Goal: Information Seeking & Learning: Learn about a topic

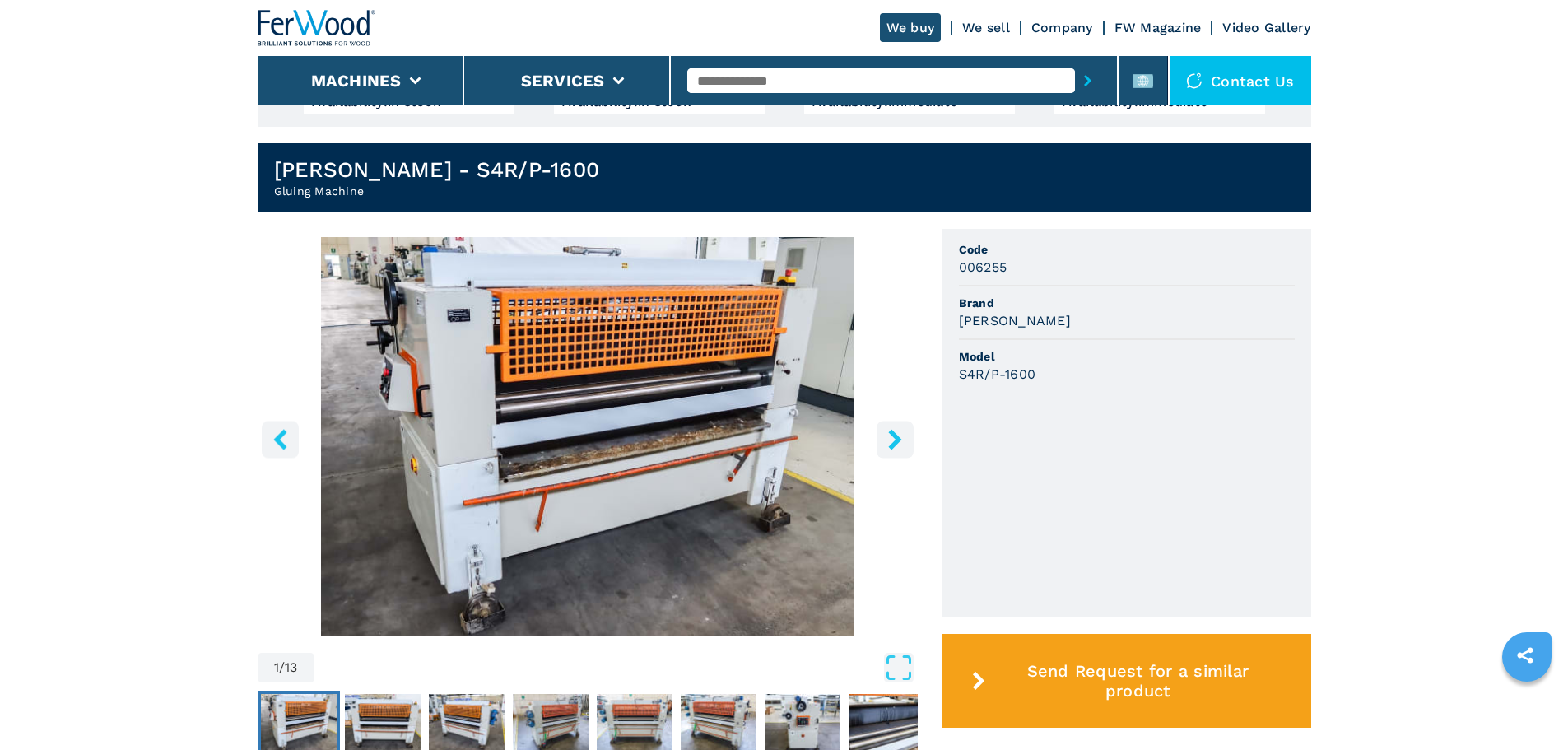
scroll to position [411, 0]
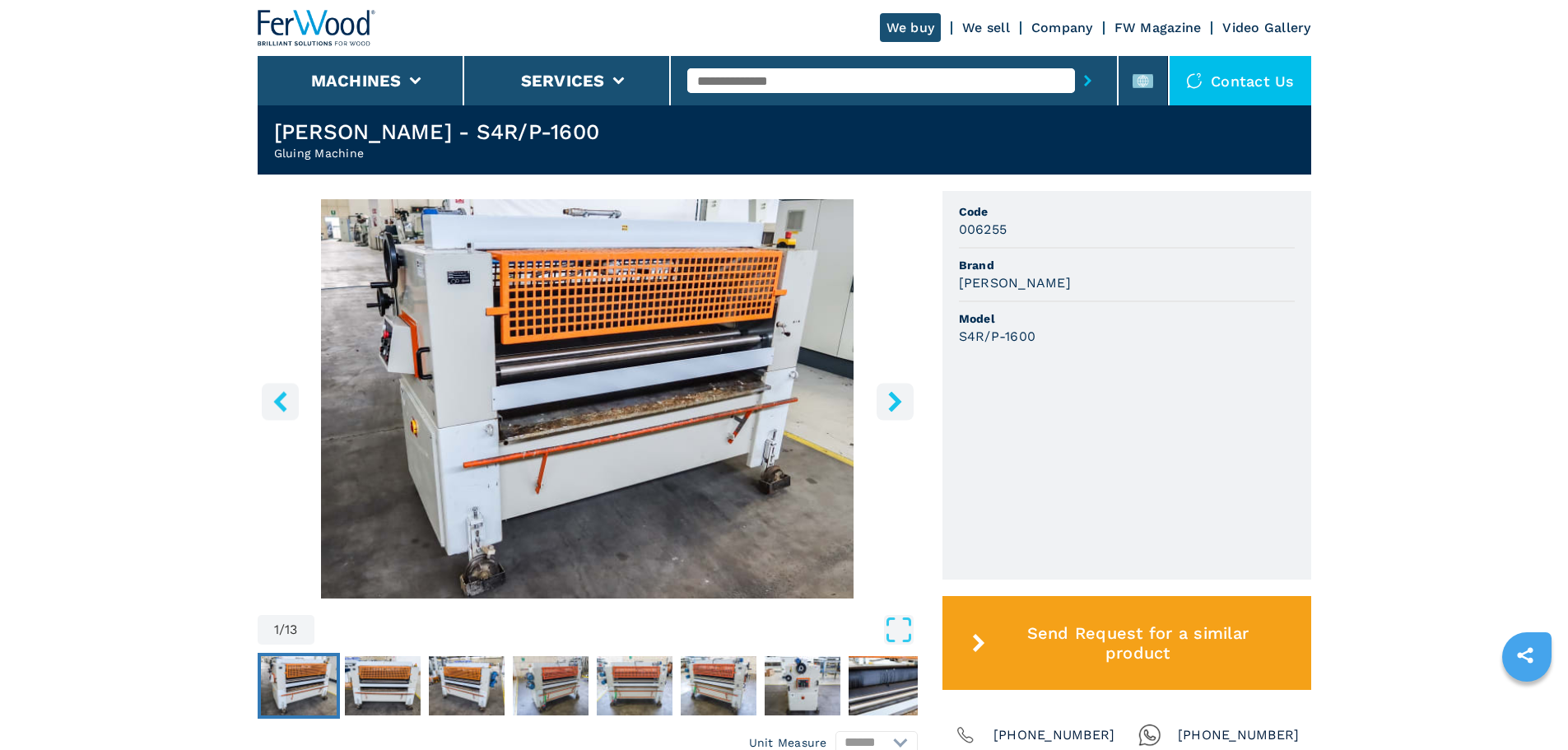
click at [895, 391] on icon "right-button" at bounding box center [894, 401] width 20 height 20
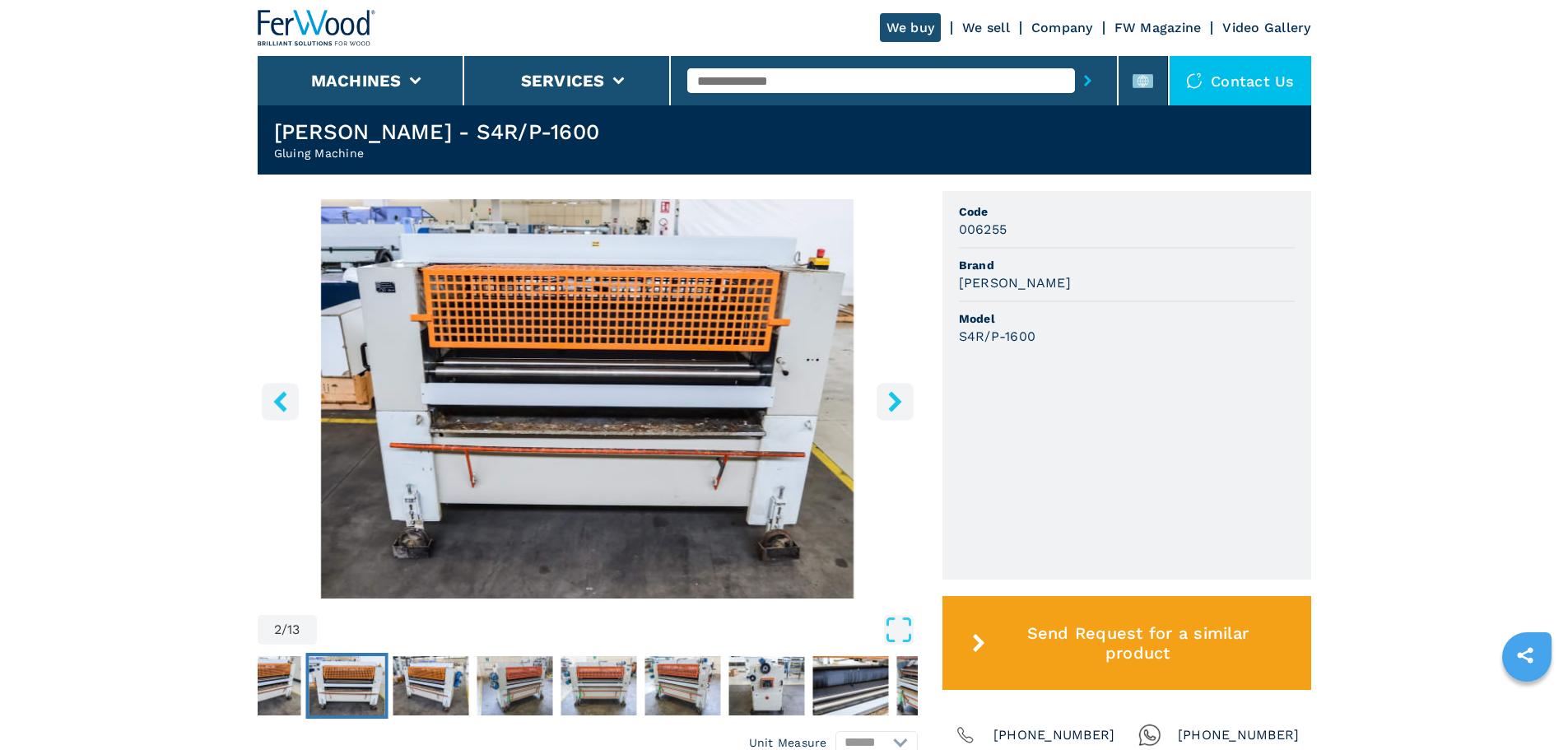
click at [895, 391] on icon "right-button" at bounding box center [894, 401] width 20 height 20
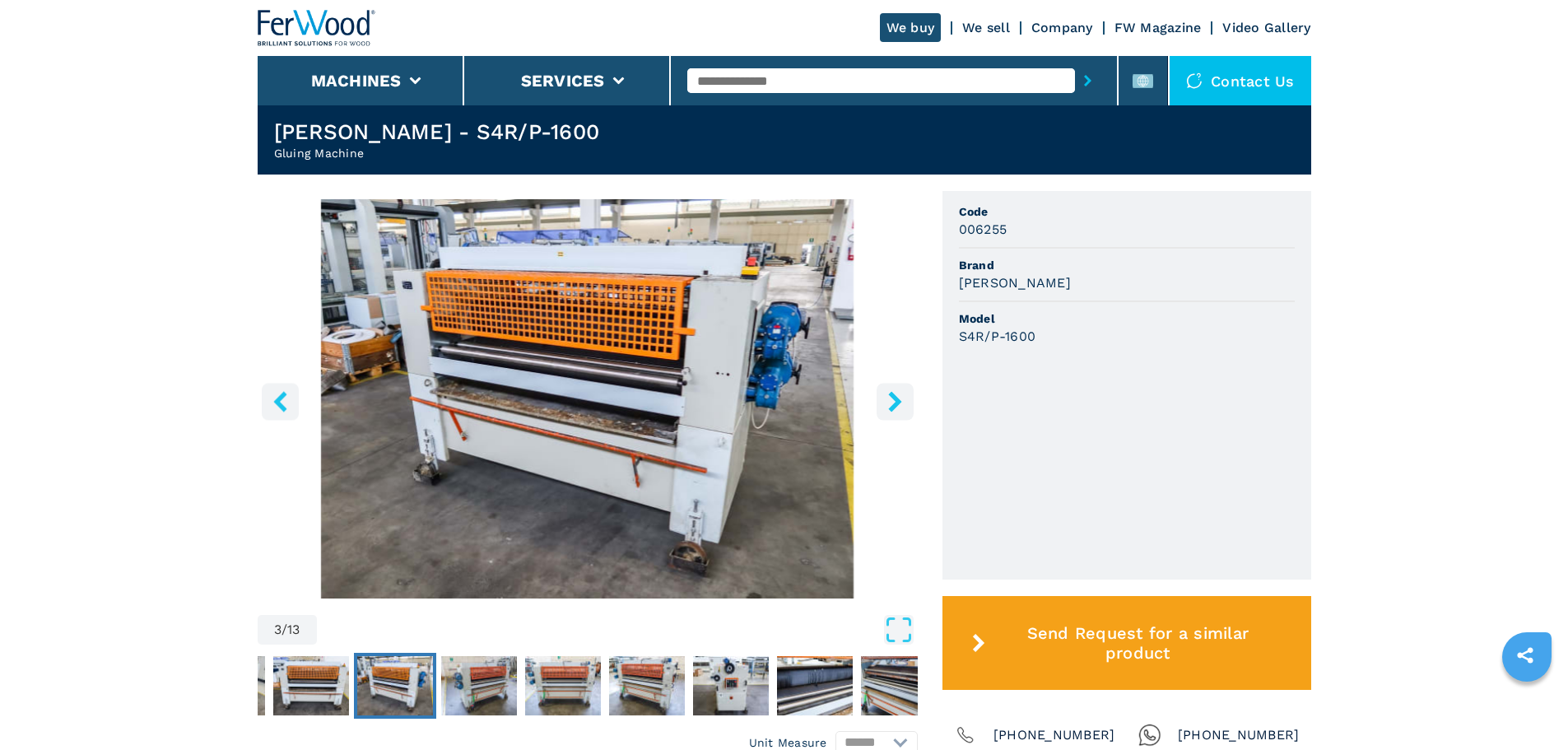
click at [895, 391] on icon "right-button" at bounding box center [894, 401] width 20 height 20
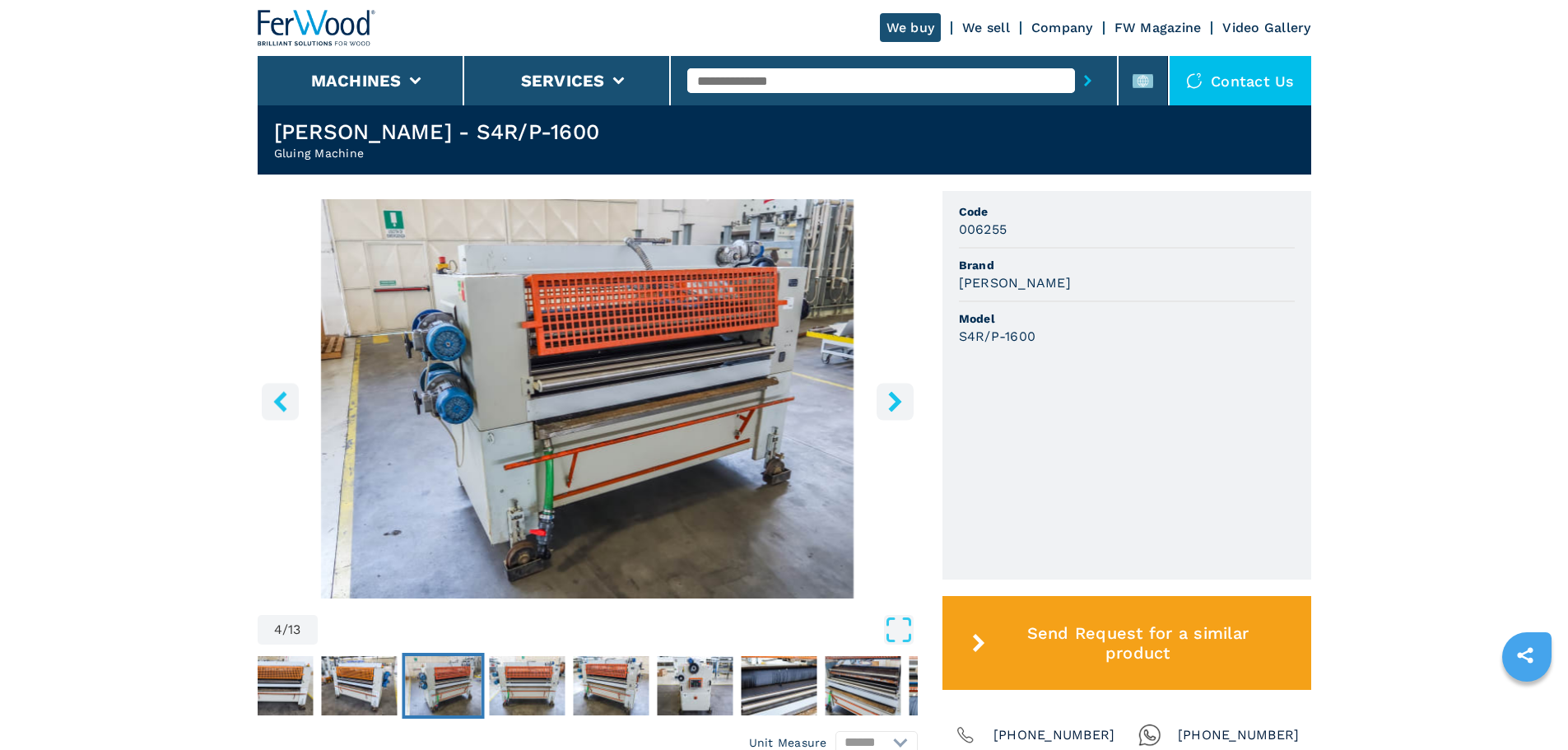
click at [895, 391] on icon "right-button" at bounding box center [894, 401] width 20 height 20
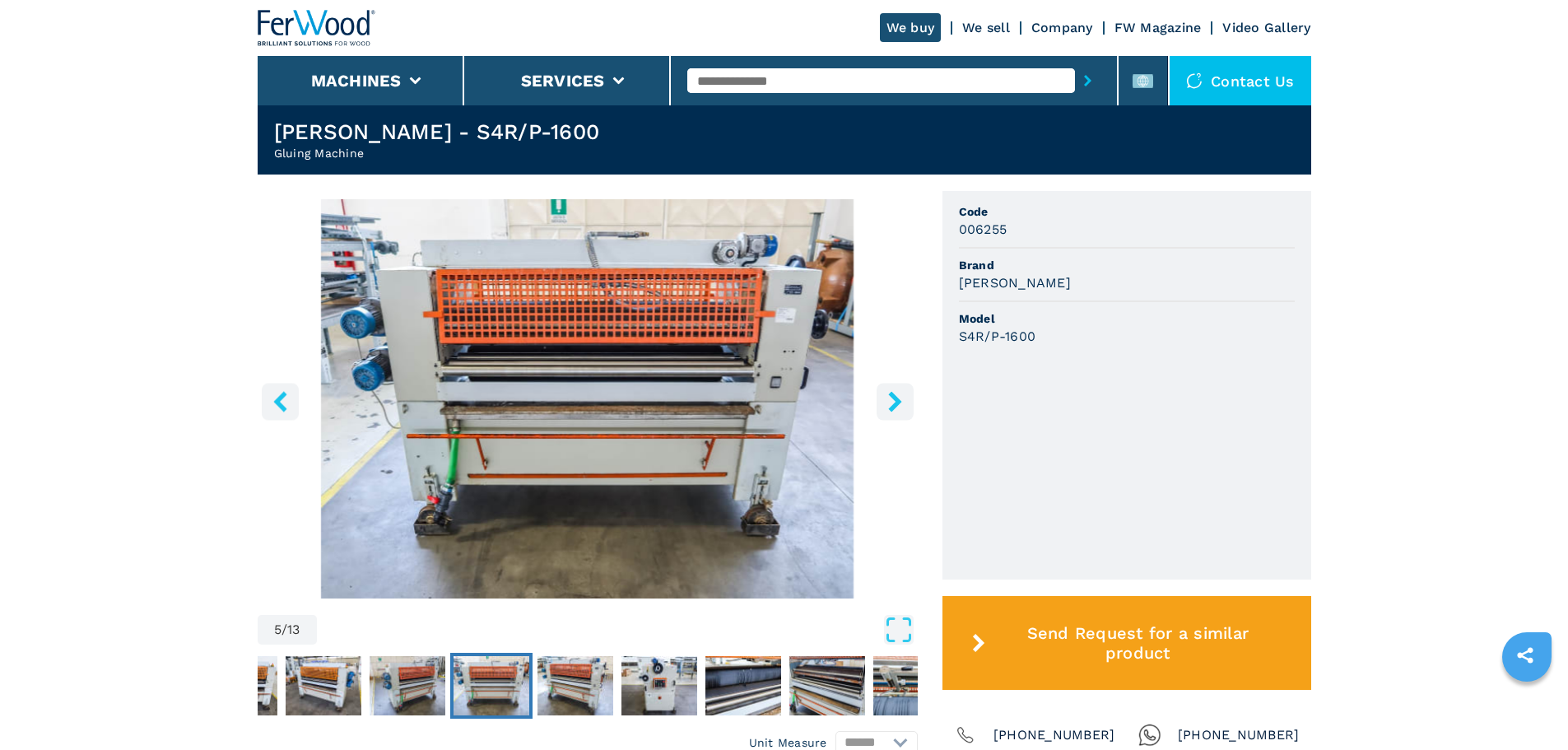
click at [895, 391] on icon "right-button" at bounding box center [894, 401] width 20 height 20
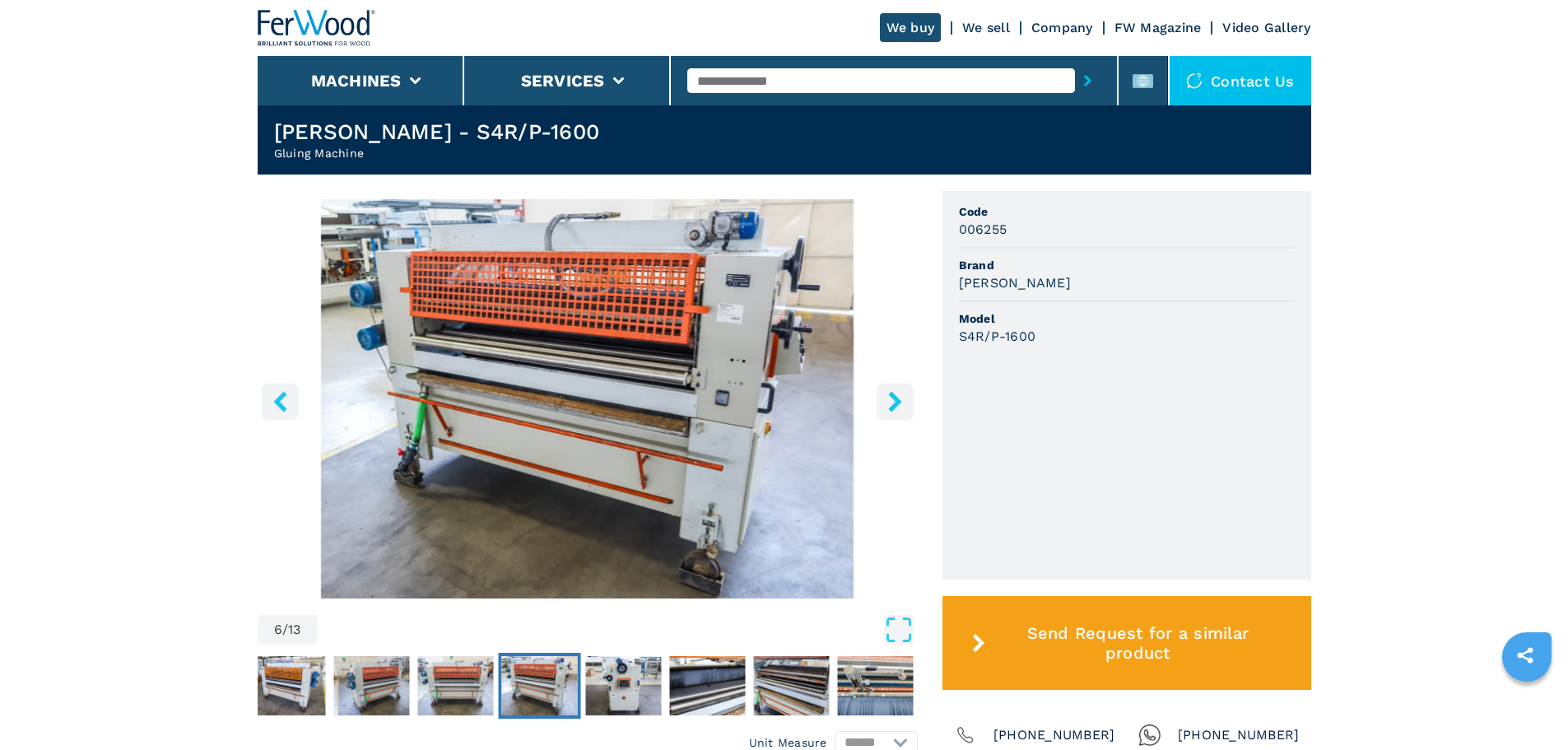
click at [895, 391] on icon "right-button" at bounding box center [894, 401] width 20 height 20
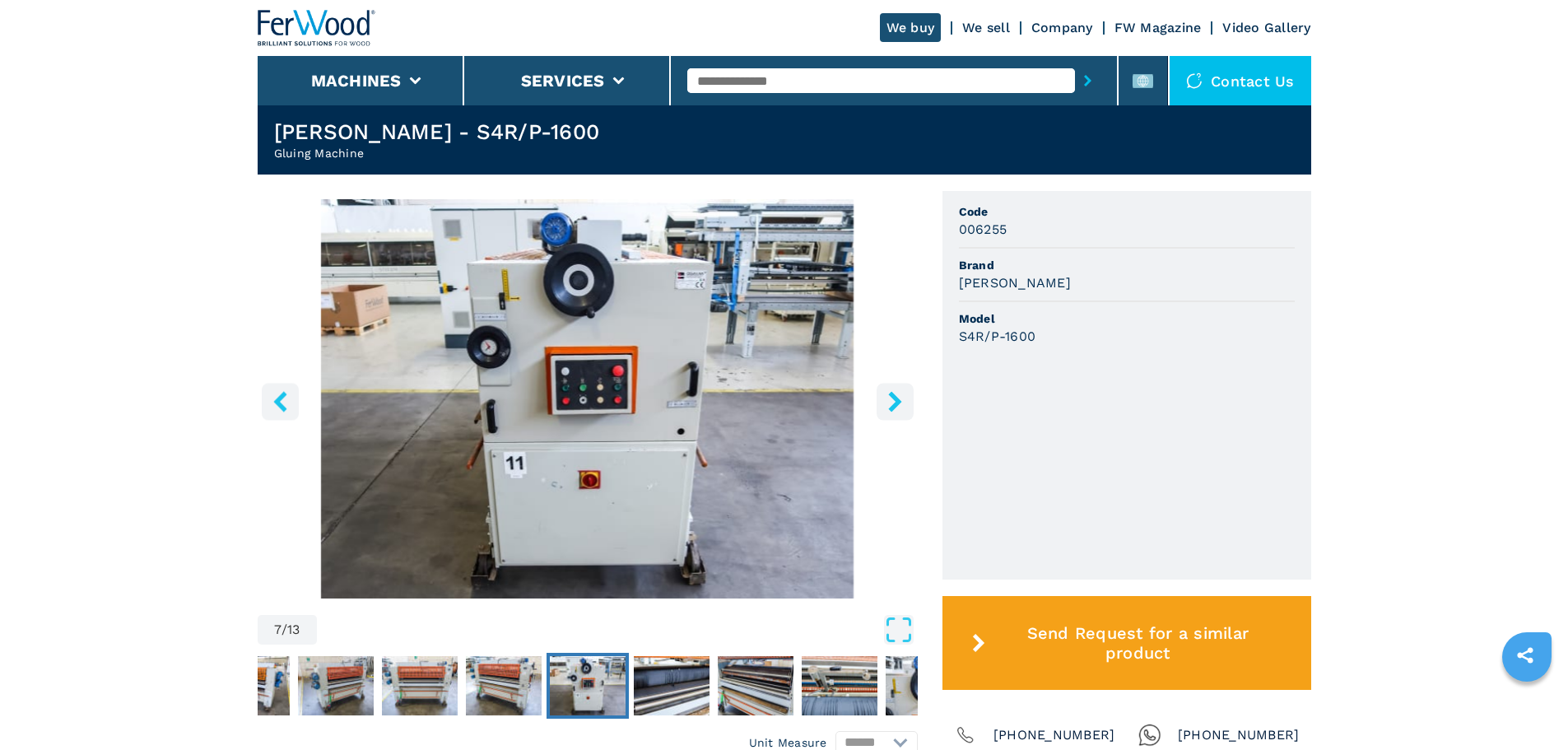
click at [895, 391] on icon "right-button" at bounding box center [894, 401] width 20 height 20
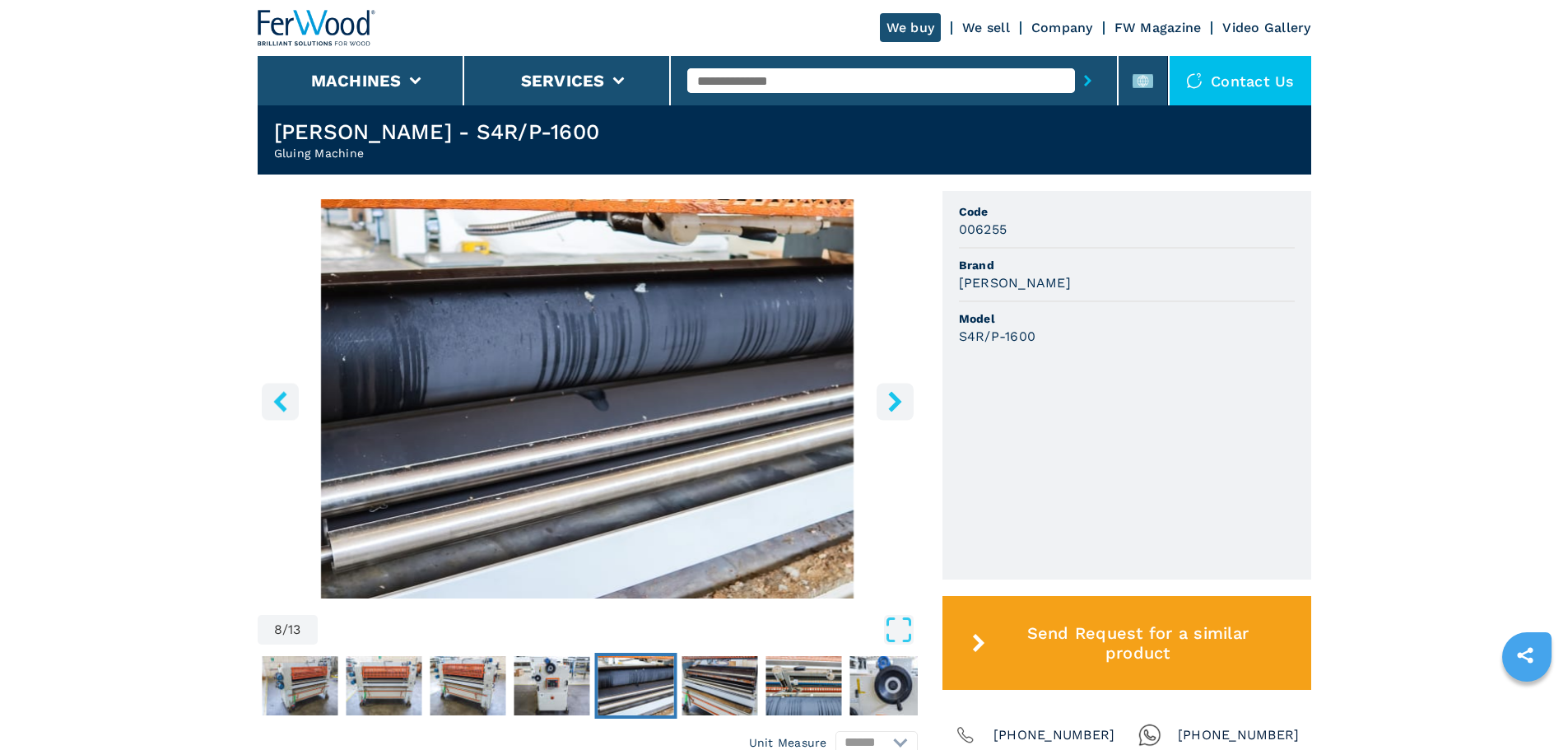
click at [895, 391] on icon "right-button" at bounding box center [894, 401] width 20 height 20
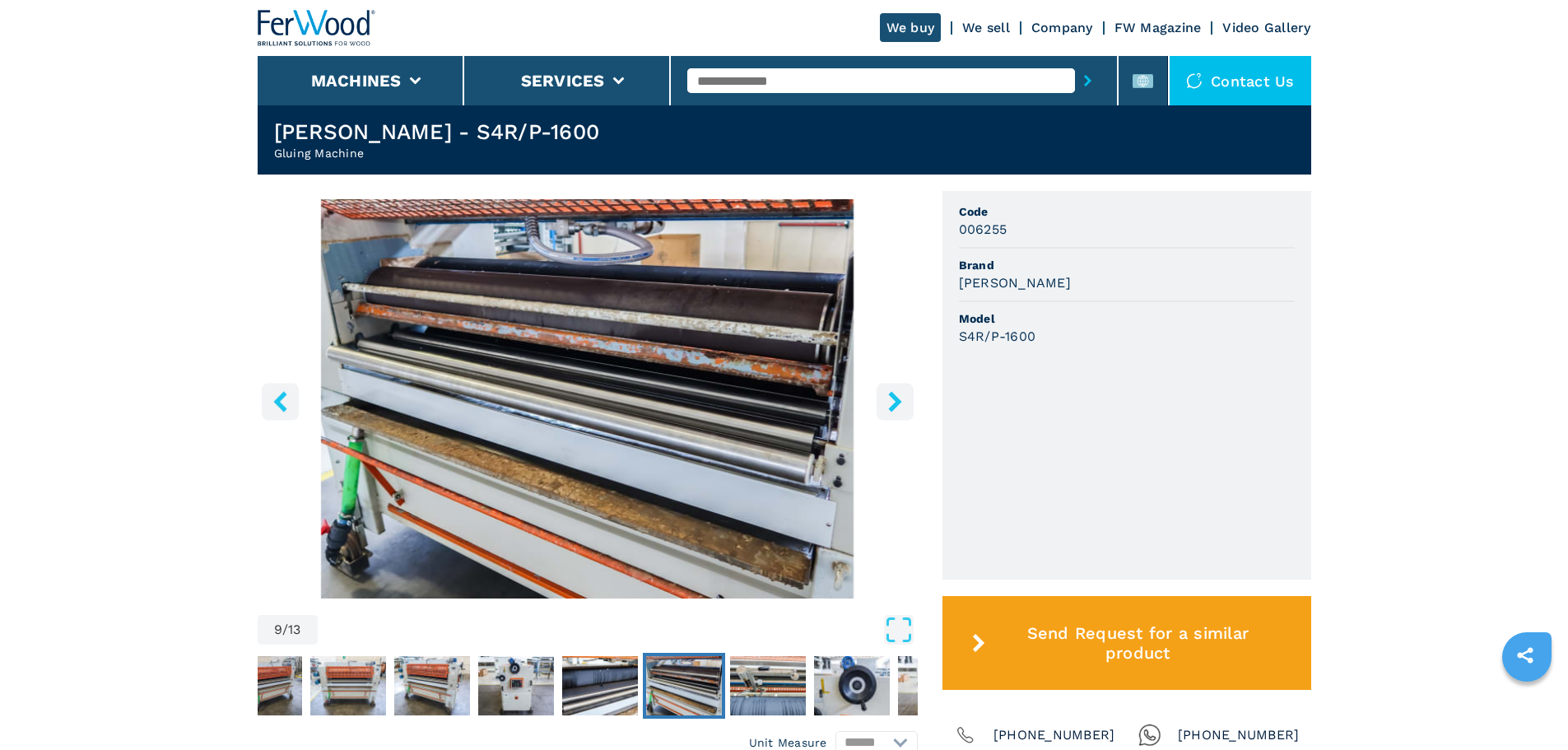
click at [895, 391] on icon "right-button" at bounding box center [894, 401] width 20 height 20
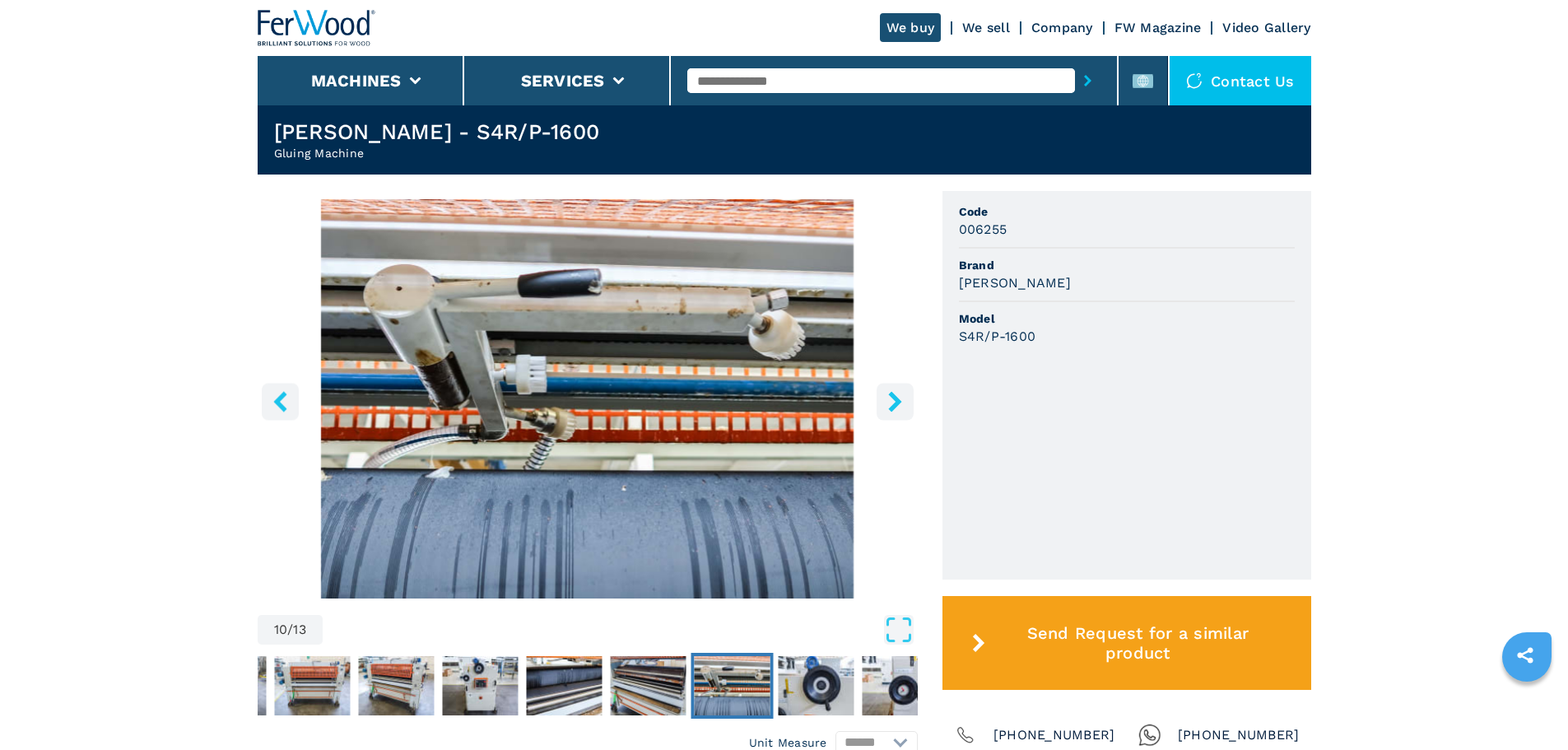
click at [895, 391] on icon "right-button" at bounding box center [894, 401] width 20 height 20
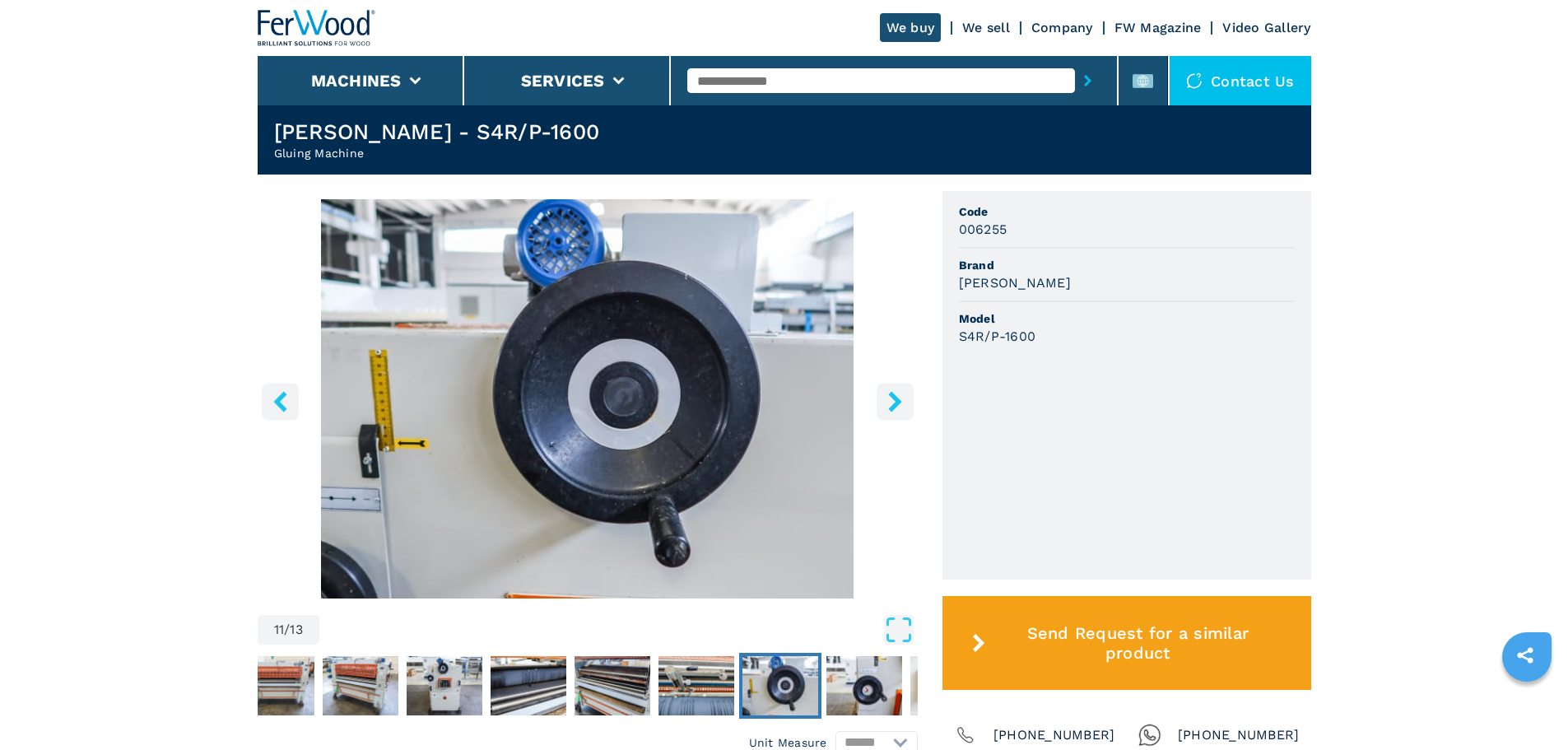
click at [895, 391] on icon "right-button" at bounding box center [894, 401] width 20 height 20
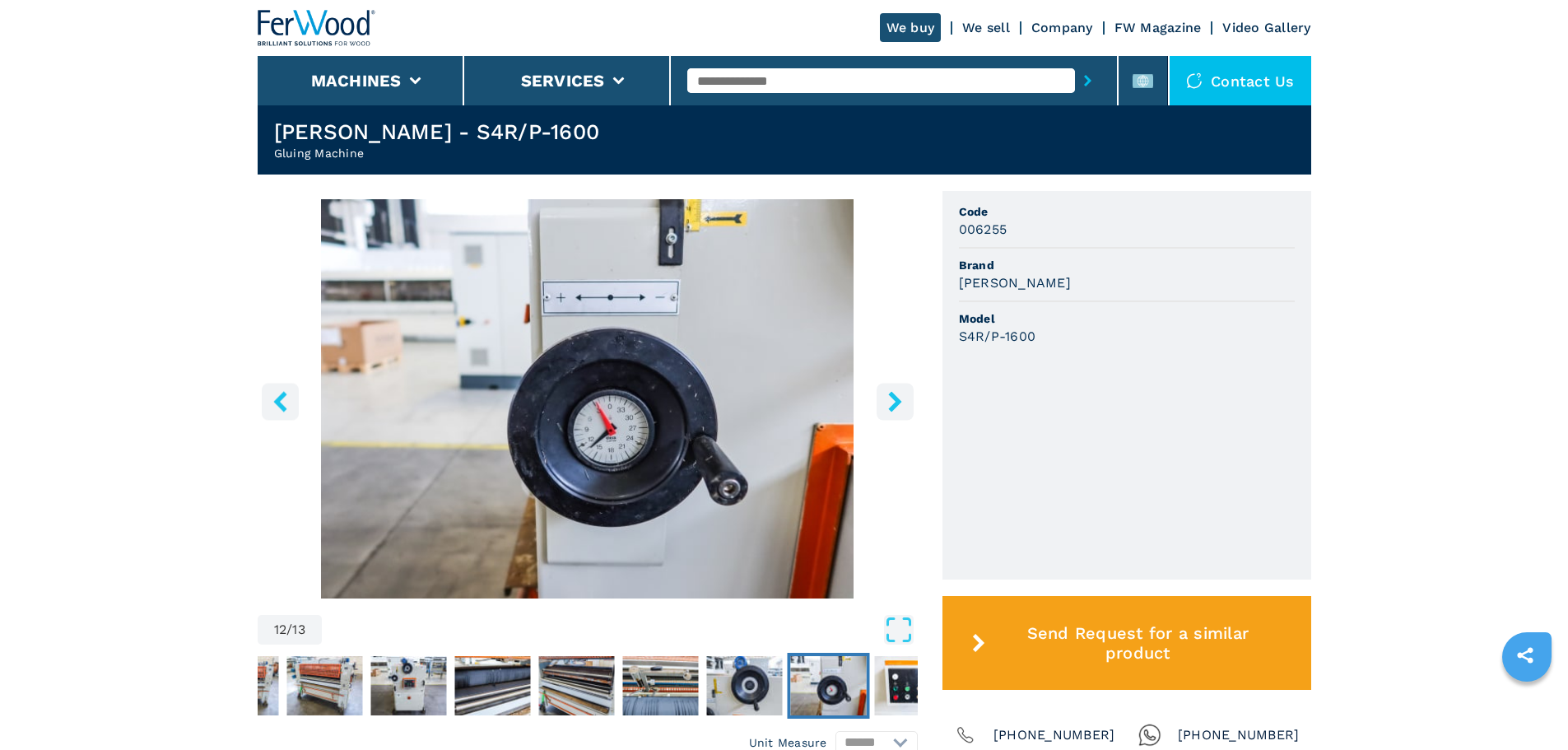
click at [895, 391] on icon "right-button" at bounding box center [894, 401] width 20 height 20
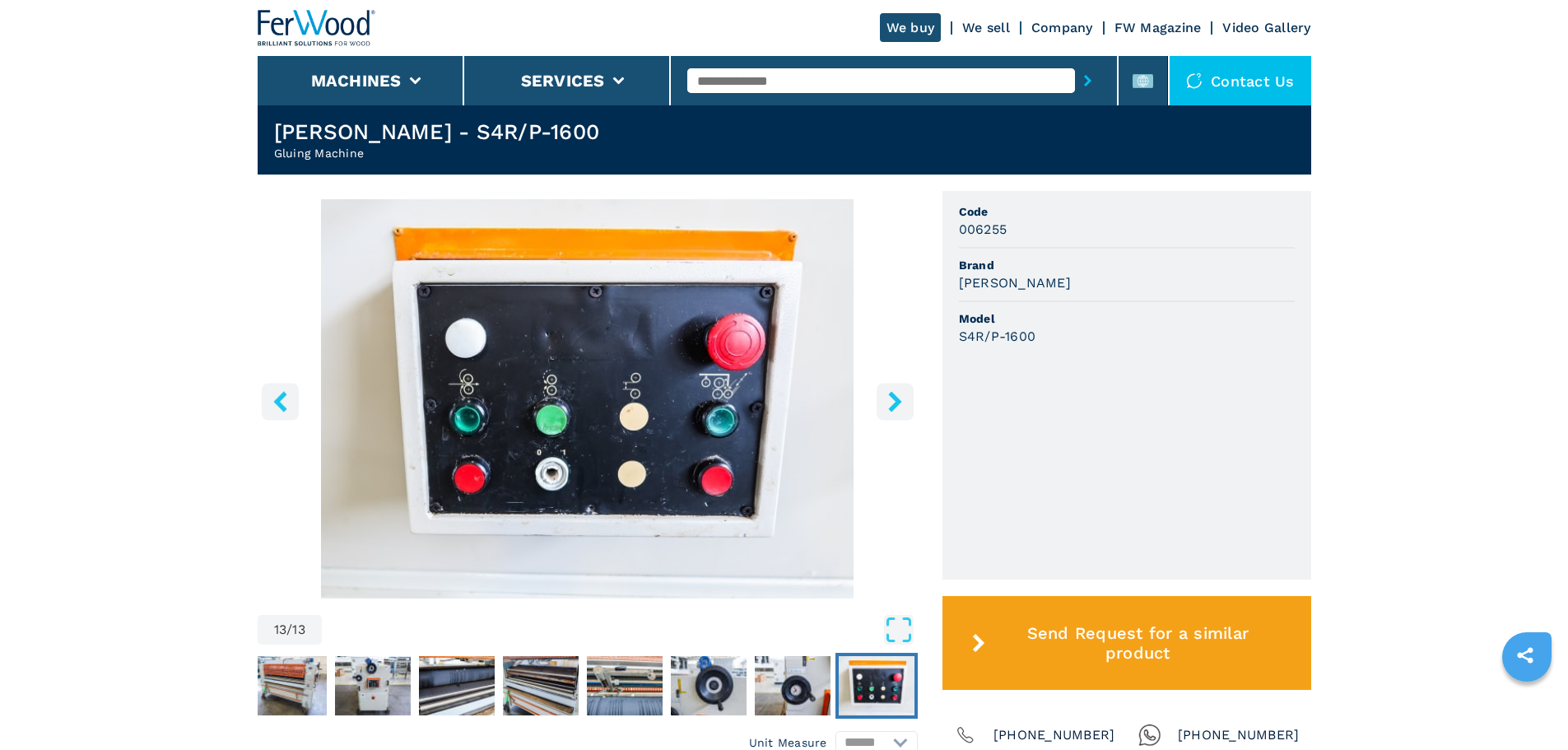
click at [895, 391] on icon "right-button" at bounding box center [894, 401] width 20 height 20
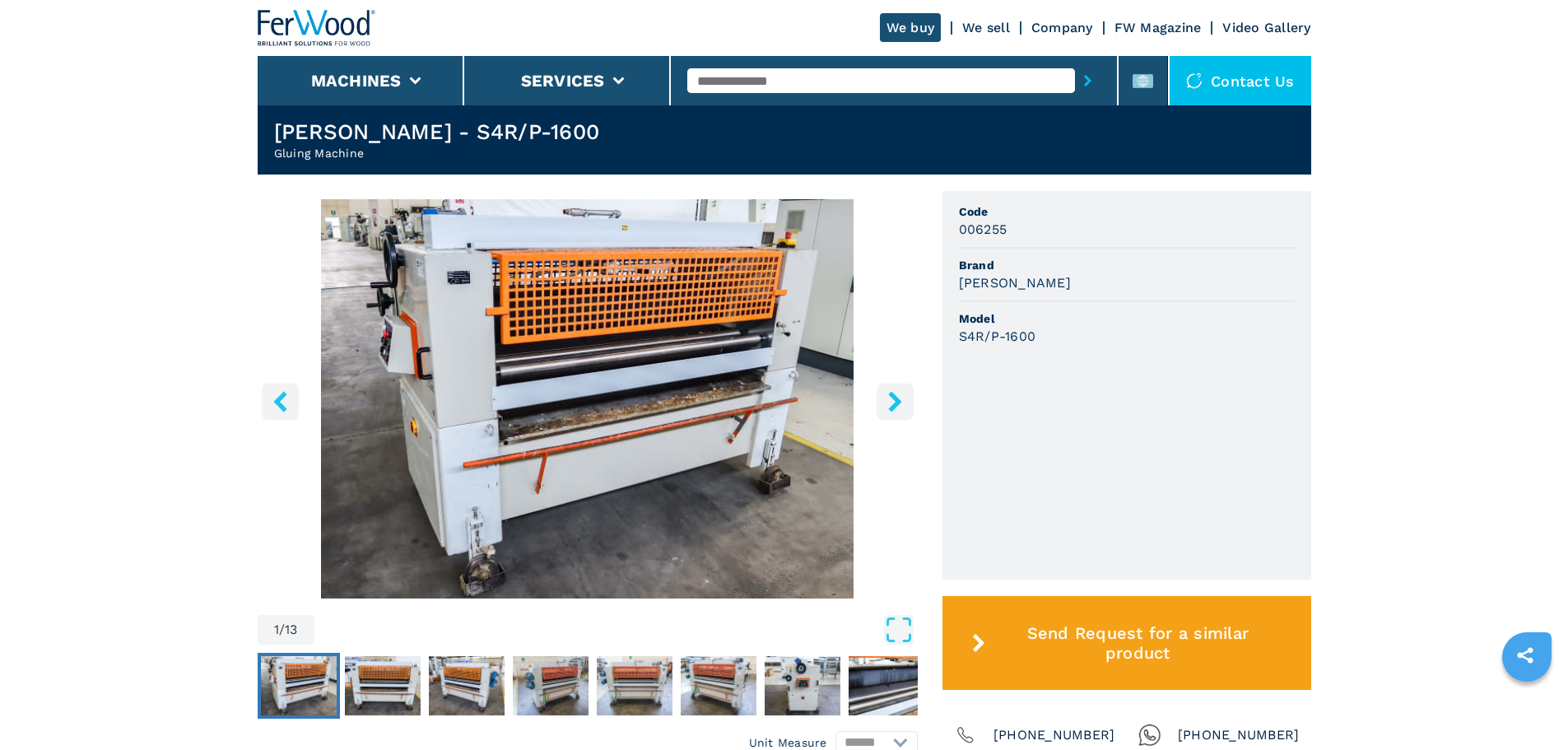
click at [895, 391] on icon "right-button" at bounding box center [894, 401] width 20 height 20
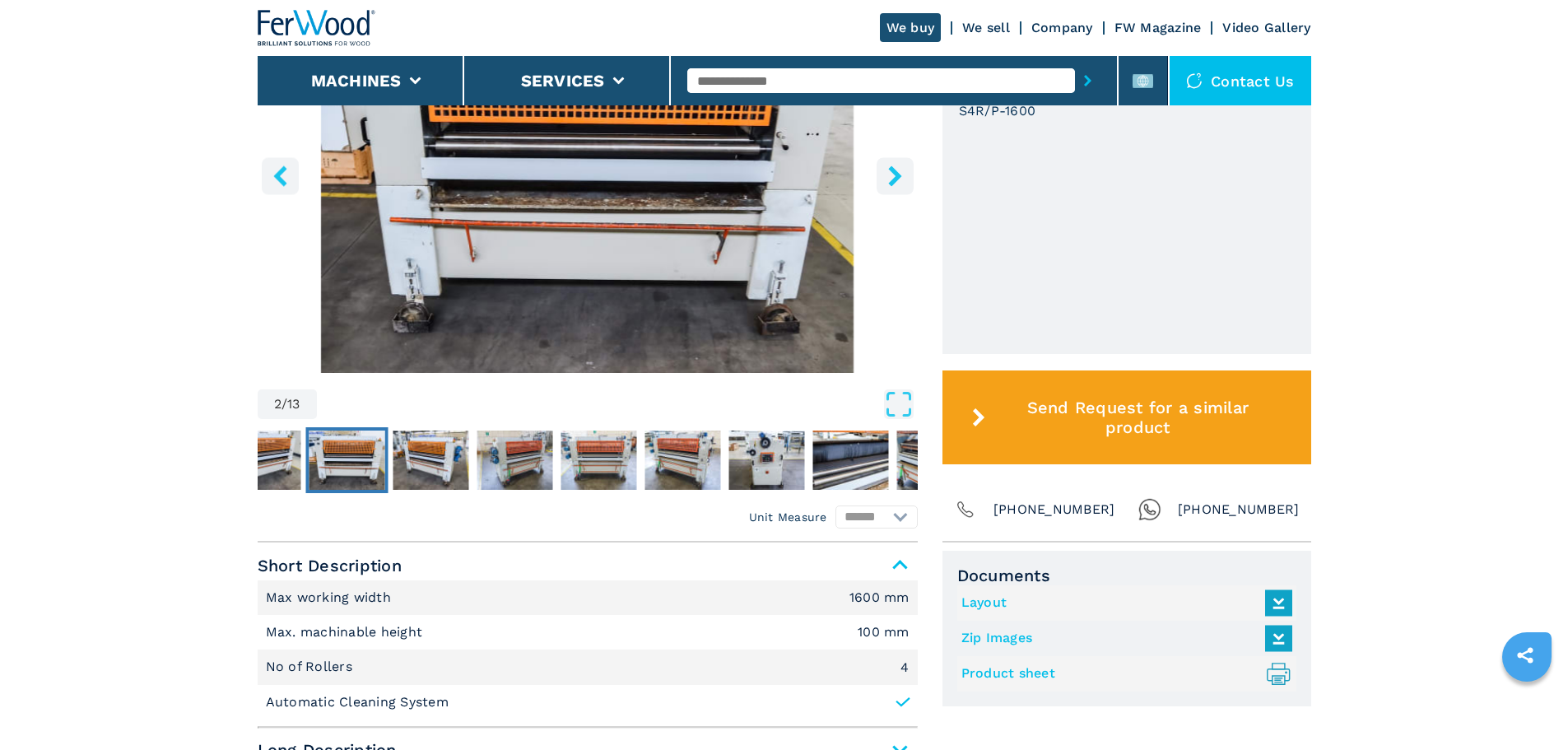
scroll to position [0, 0]
